Goal: Task Accomplishment & Management: Use online tool/utility

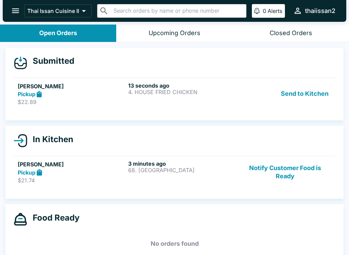
click at [325, 91] on button "Send to Kitchen" at bounding box center [304, 94] width 53 height 24
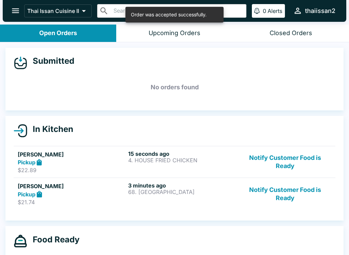
click at [167, 192] on p "68. [GEOGRAPHIC_DATA]" at bounding box center [182, 192] width 108 height 6
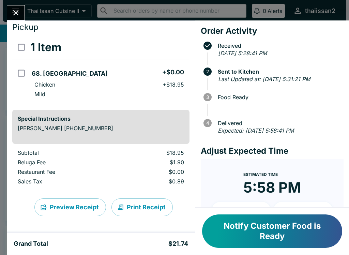
scroll to position [20, 0]
click at [150, 209] on button "Print Receipt" at bounding box center [141, 207] width 61 height 18
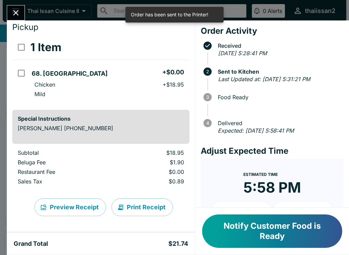
click at [12, 12] on icon "Close" at bounding box center [15, 12] width 9 height 9
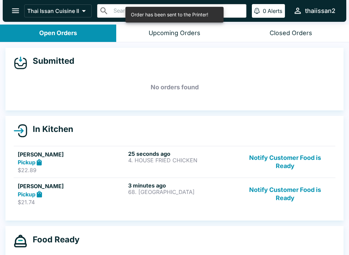
click at [217, 154] on h6 "25 seconds ago" at bounding box center [182, 153] width 108 height 7
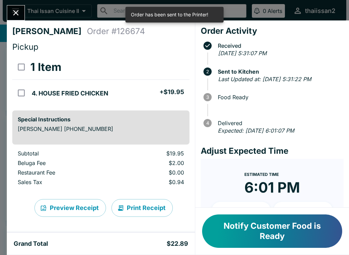
click at [150, 207] on button "Print Receipt" at bounding box center [141, 208] width 61 height 18
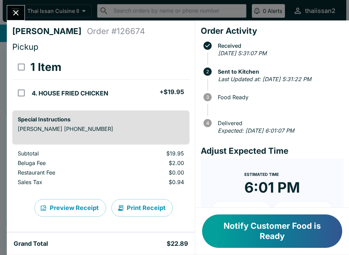
click at [13, 12] on icon "Close" at bounding box center [15, 12] width 9 height 9
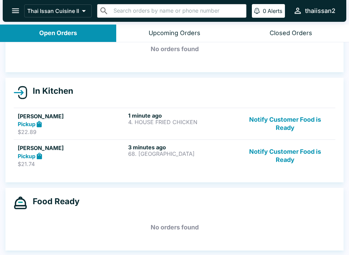
scroll to position [38, 0]
click at [291, 125] on button "Notify Customer Food is Ready" at bounding box center [285, 124] width 92 height 24
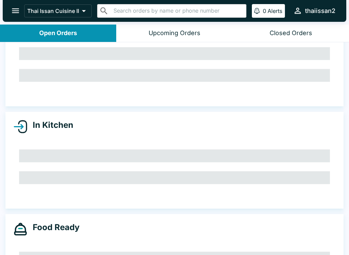
scroll to position [16, 0]
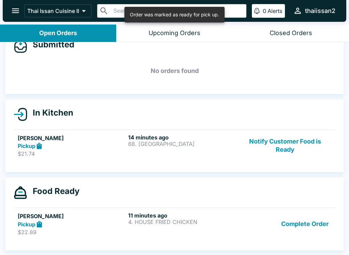
click at [286, 148] on button "Notify Customer Food is Ready" at bounding box center [285, 146] width 92 height 24
